Goal: Information Seeking & Learning: Learn about a topic

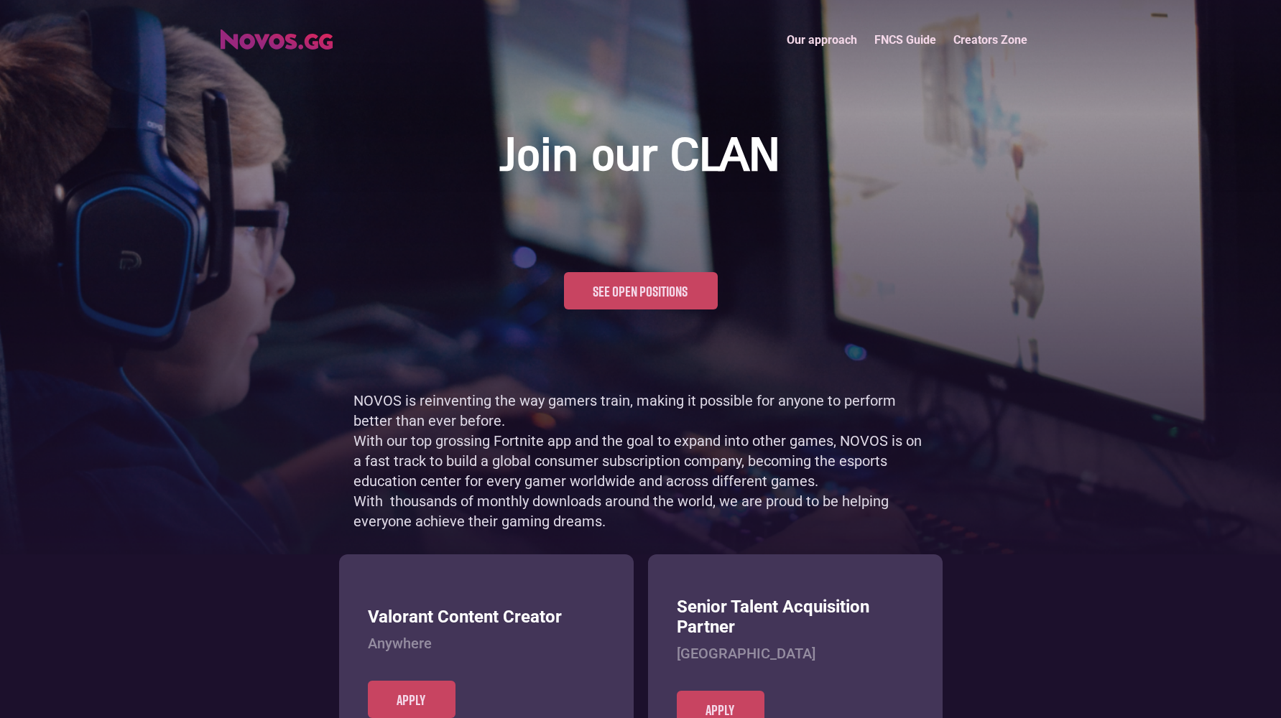
scroll to position [699, 0]
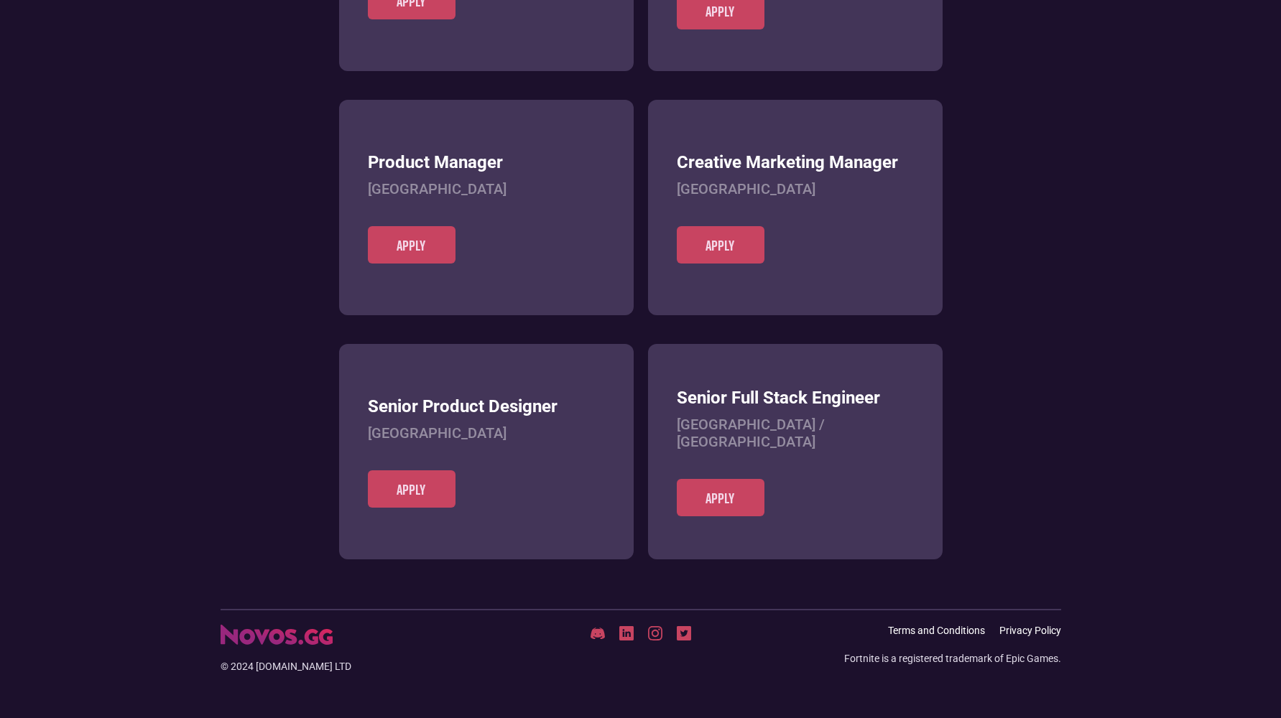
scroll to position [554, 0]
